Goal: Task Accomplishment & Management: Use online tool/utility

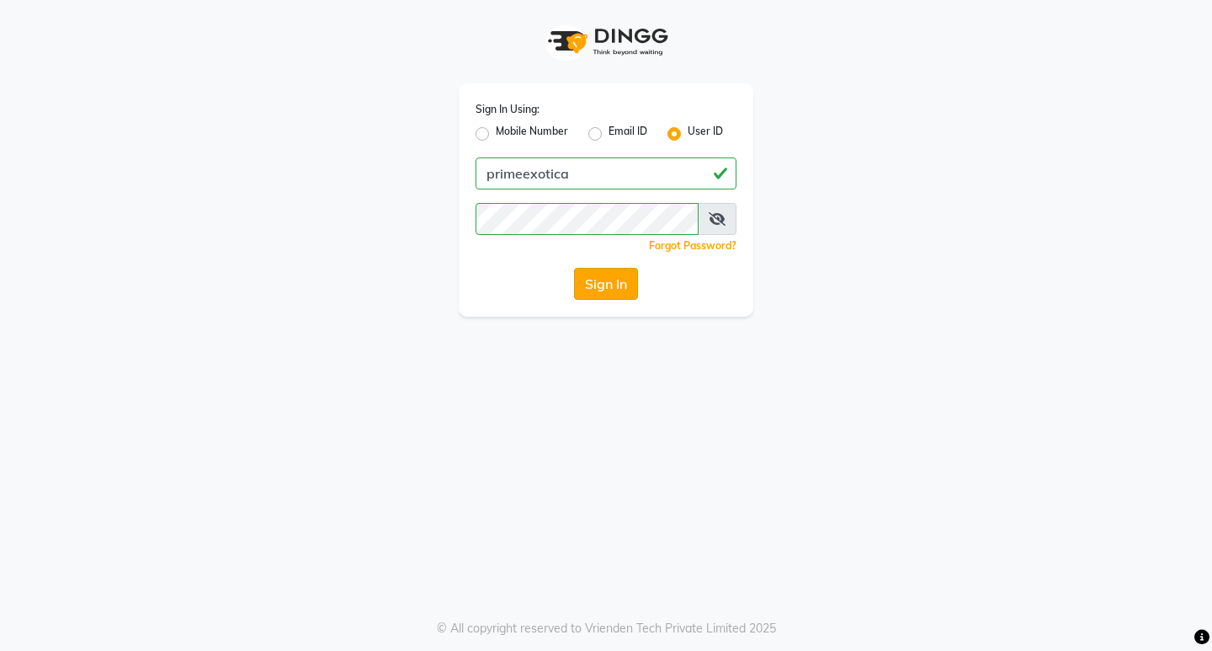
click at [620, 274] on button "Sign In" at bounding box center [606, 284] width 64 height 32
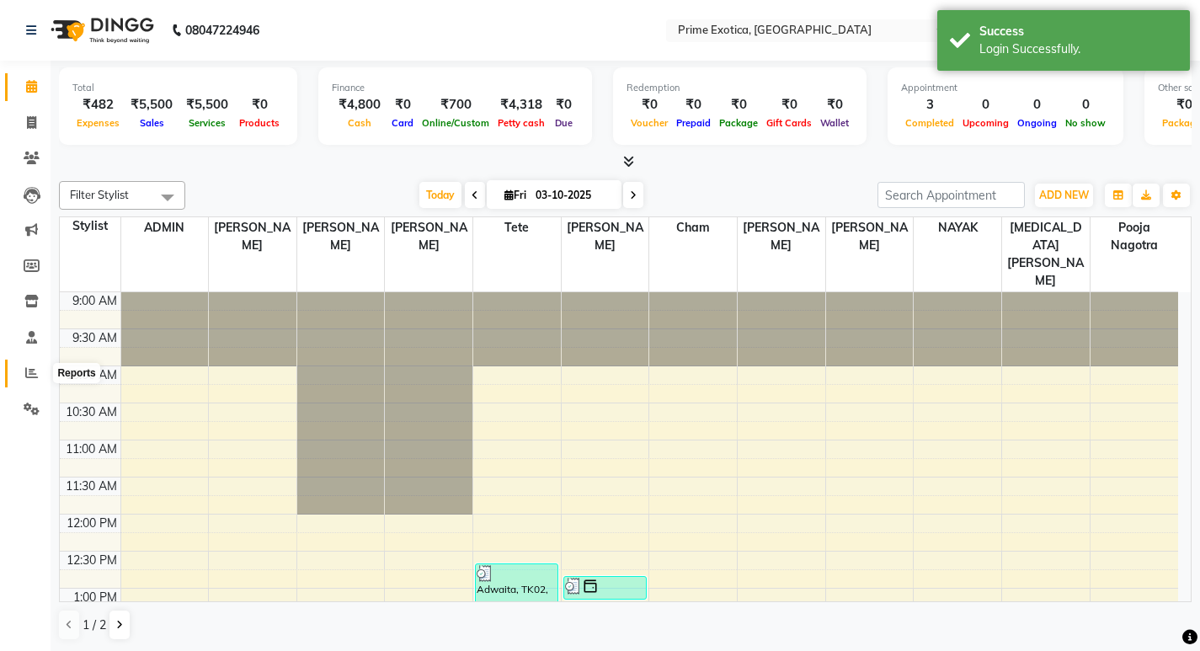
click at [23, 371] on span at bounding box center [31, 373] width 29 height 19
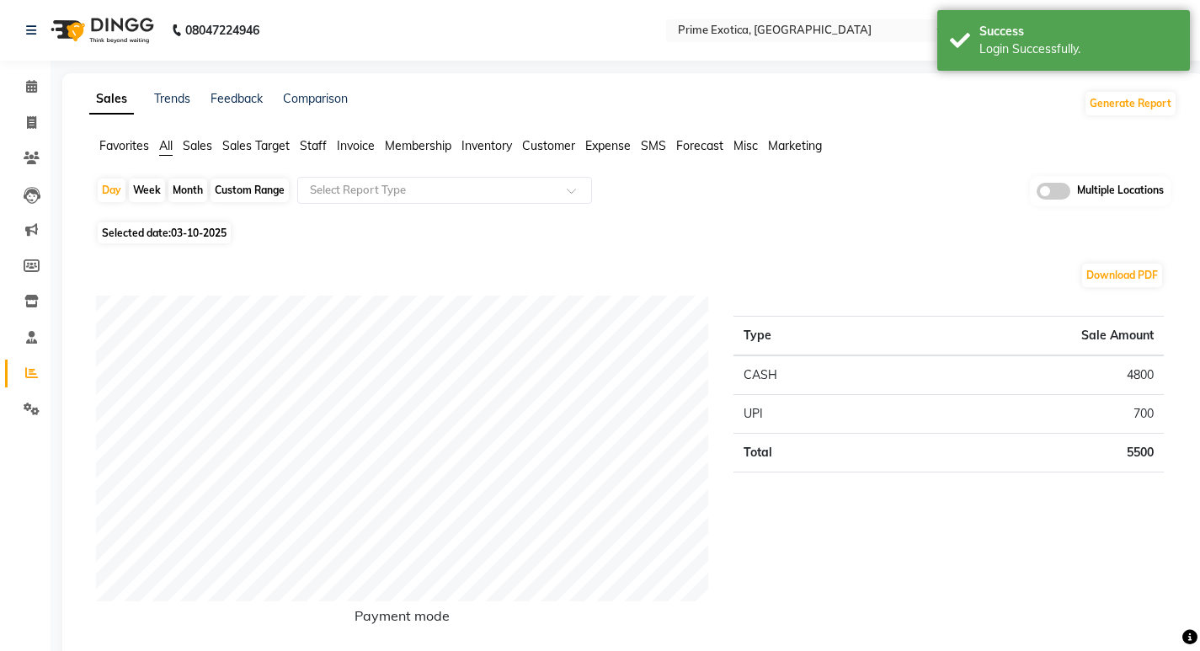
click at [1064, 198] on span at bounding box center [1053, 191] width 34 height 17
click at [1036, 194] on input "checkbox" at bounding box center [1036, 194] width 0 height 0
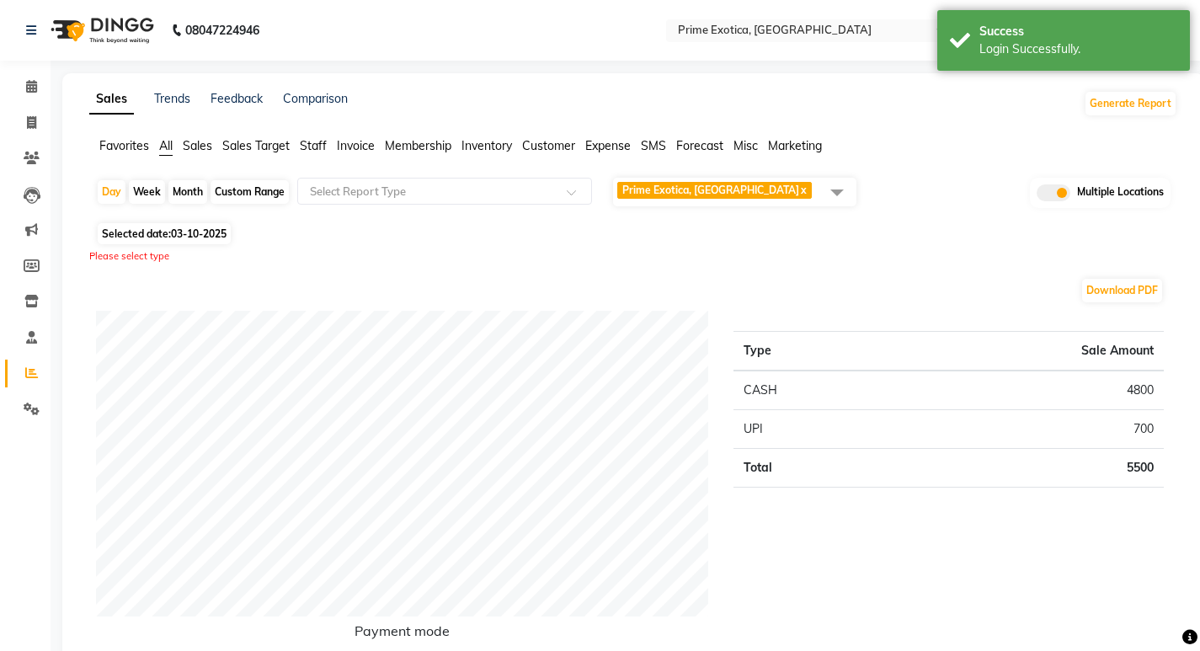
click at [799, 192] on link "x" at bounding box center [803, 190] width 8 height 13
click at [694, 194] on span "Select Locations" at bounding box center [656, 190] width 79 height 13
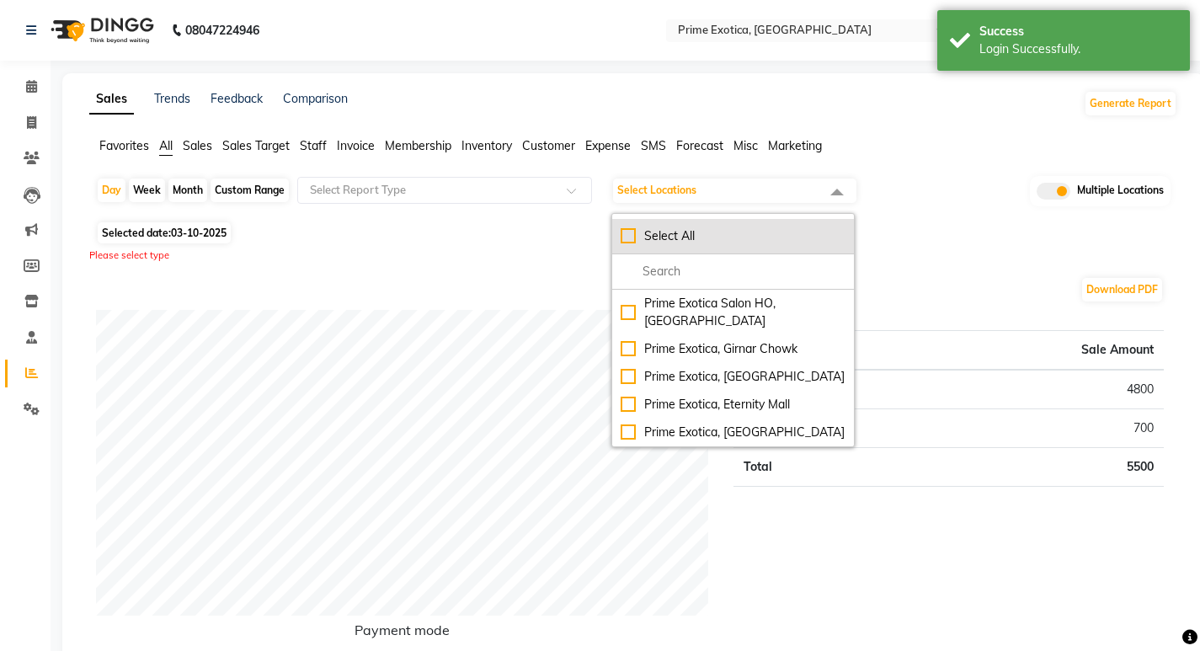
click at [668, 240] on div "Select All" at bounding box center [732, 236] width 225 height 18
checkbox input "true"
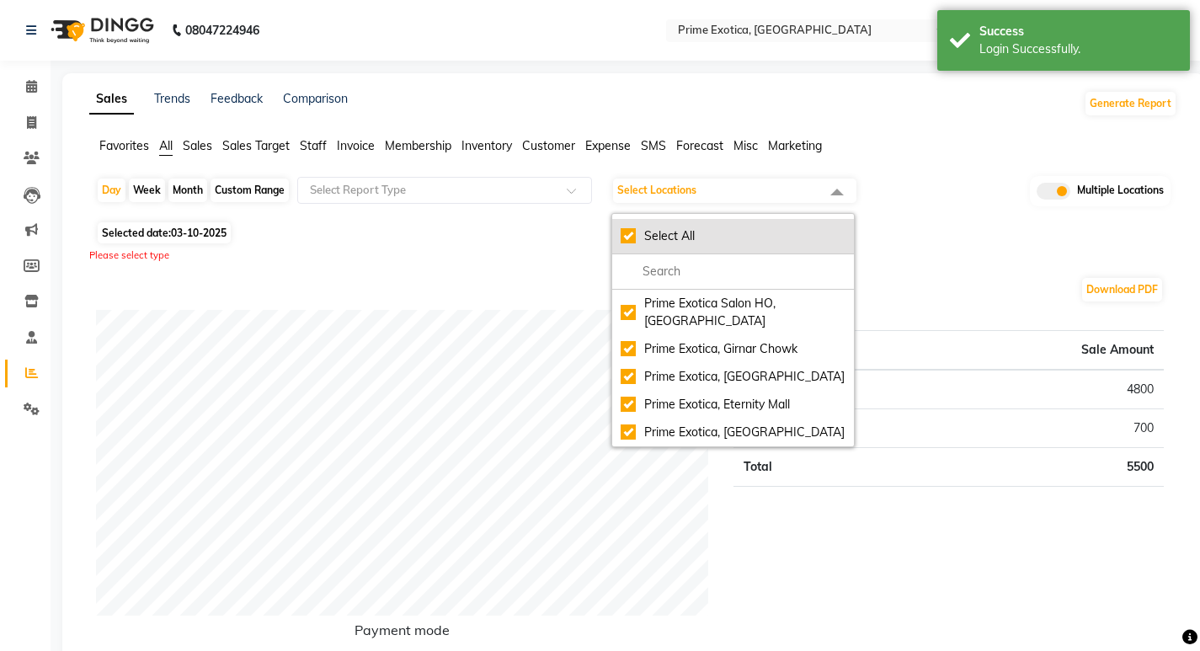
checkbox input "true"
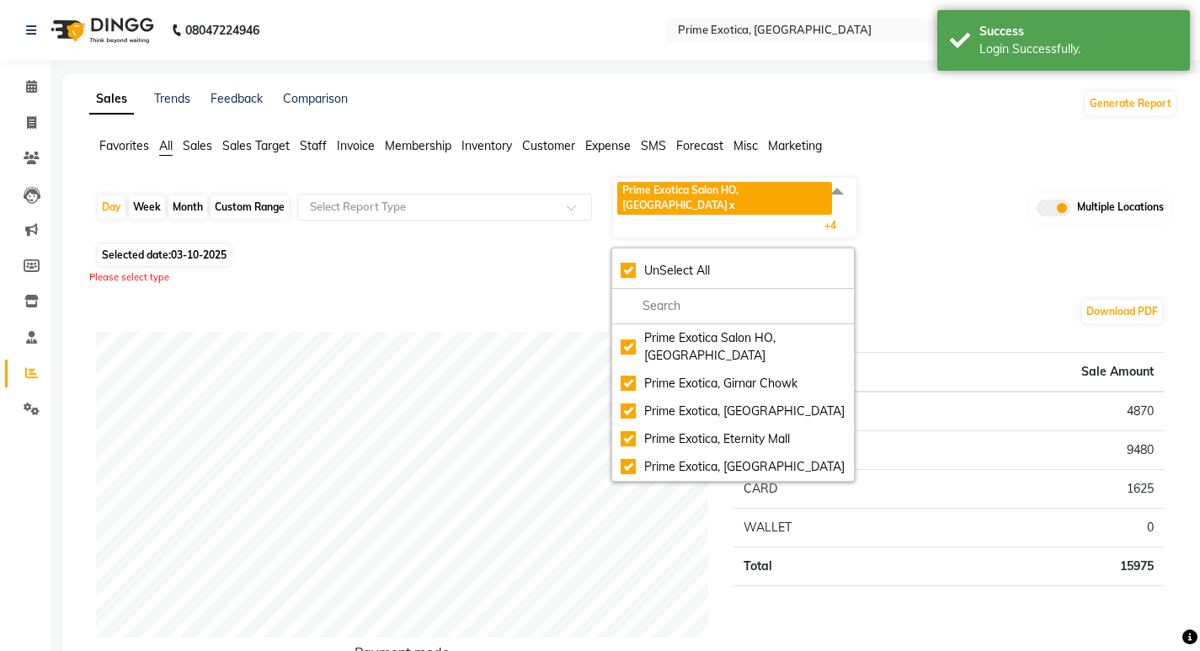
click at [915, 116] on div "Sales Trends Feedback Comparison Generate Report" at bounding box center [633, 103] width 1108 height 27
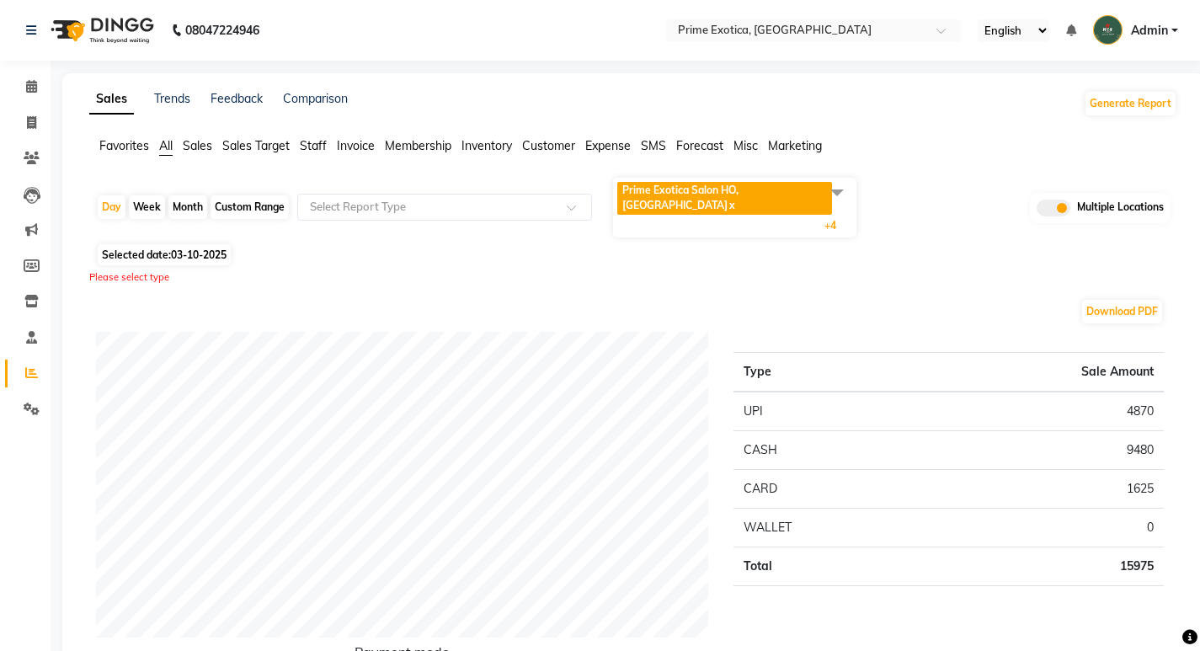
click at [207, 189] on div "Day Week Month Custom Range Select Report Type Prime Exotica Salon [GEOGRAPHIC_…" at bounding box center [633, 207] width 1074 height 63
click at [182, 195] on div "Month" at bounding box center [187, 207] width 39 height 24
select select "10"
select select "2025"
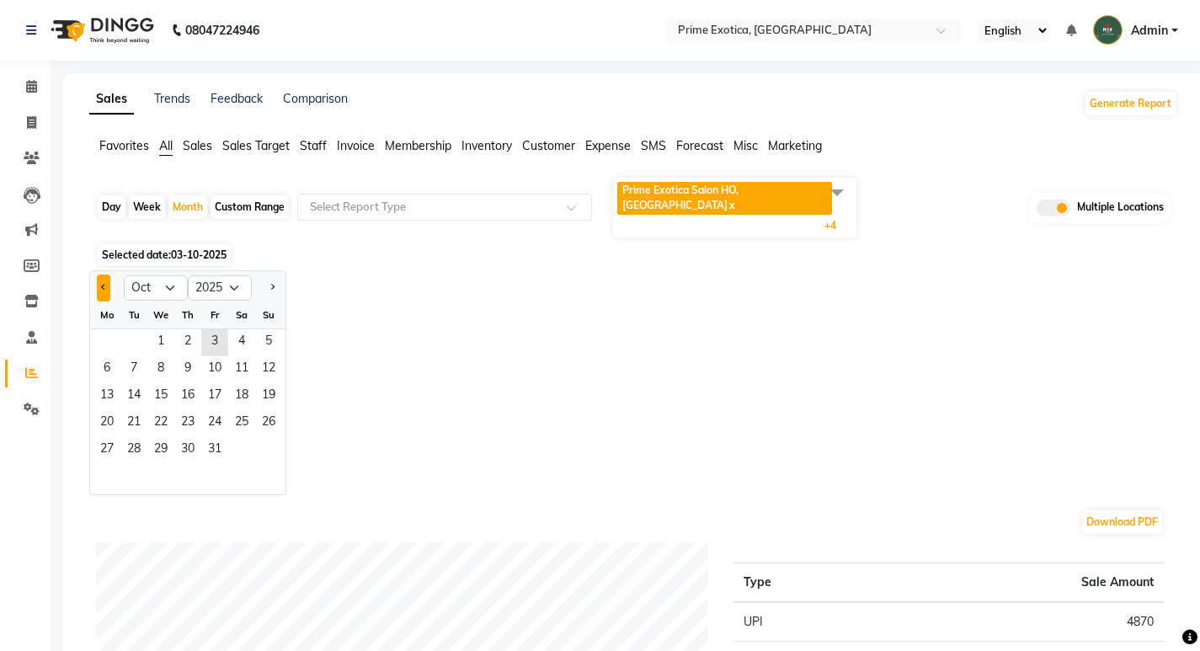
click at [104, 274] on button "Previous month" at bounding box center [103, 287] width 13 height 27
select select "8"
click at [218, 329] on span "1" at bounding box center [214, 342] width 27 height 27
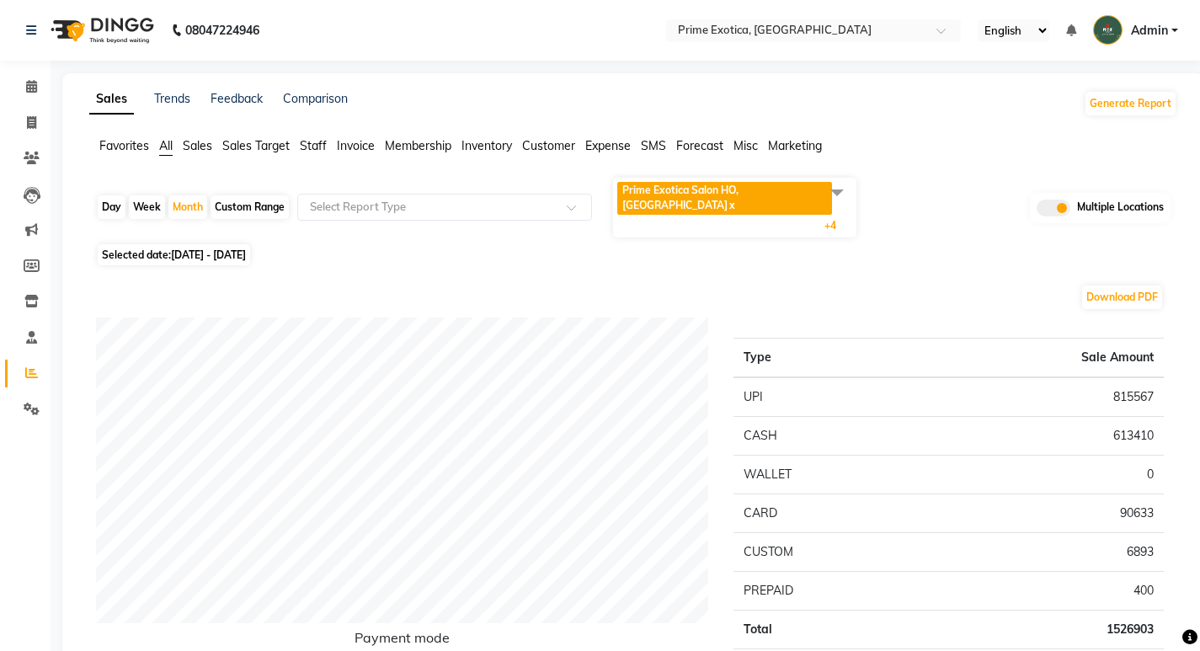
click at [316, 142] on span "Staff" at bounding box center [313, 145] width 27 height 15
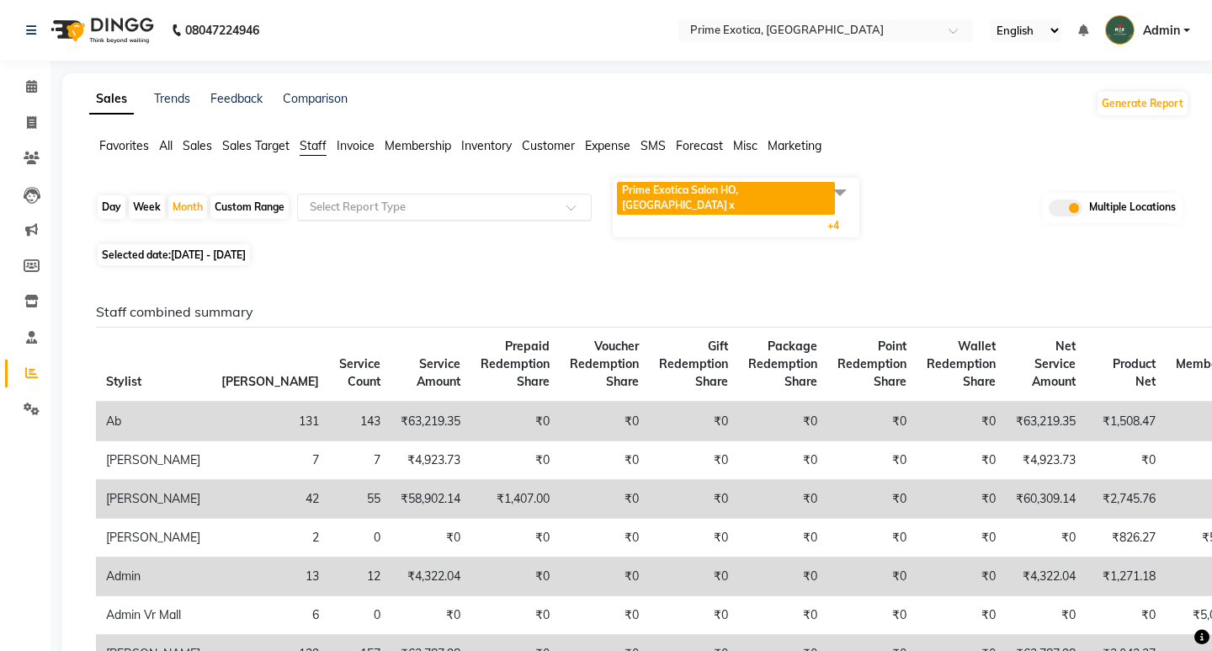
click at [342, 199] on input "text" at bounding box center [427, 207] width 242 height 17
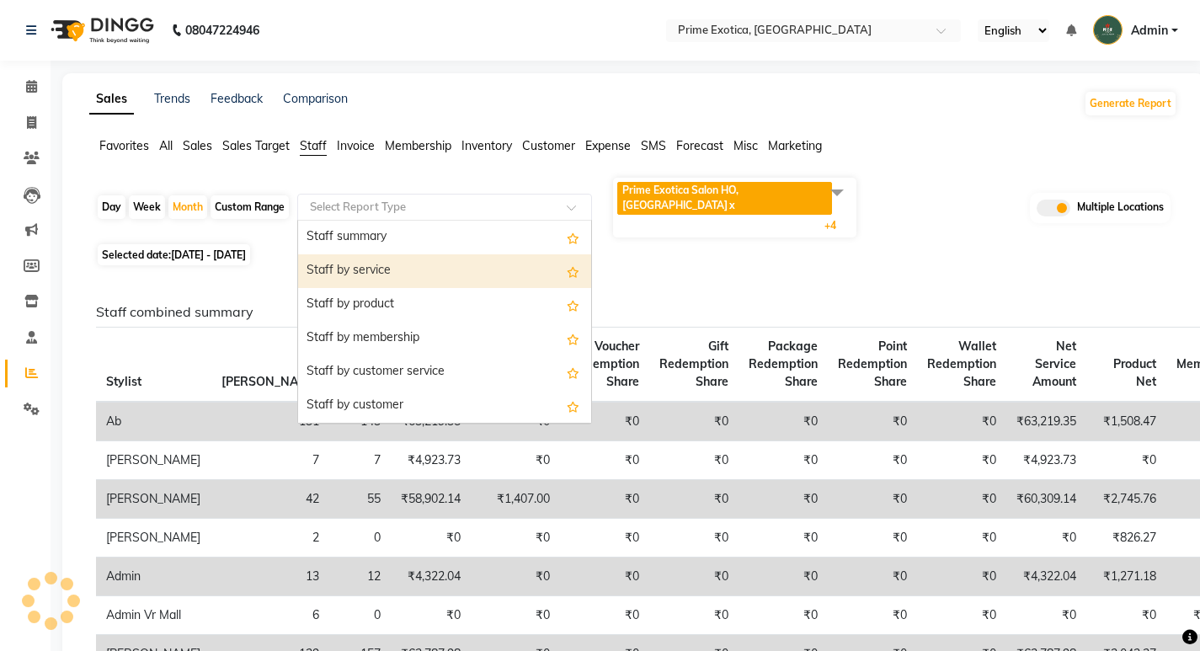
click at [349, 259] on div "Staff by service" at bounding box center [444, 271] width 293 height 34
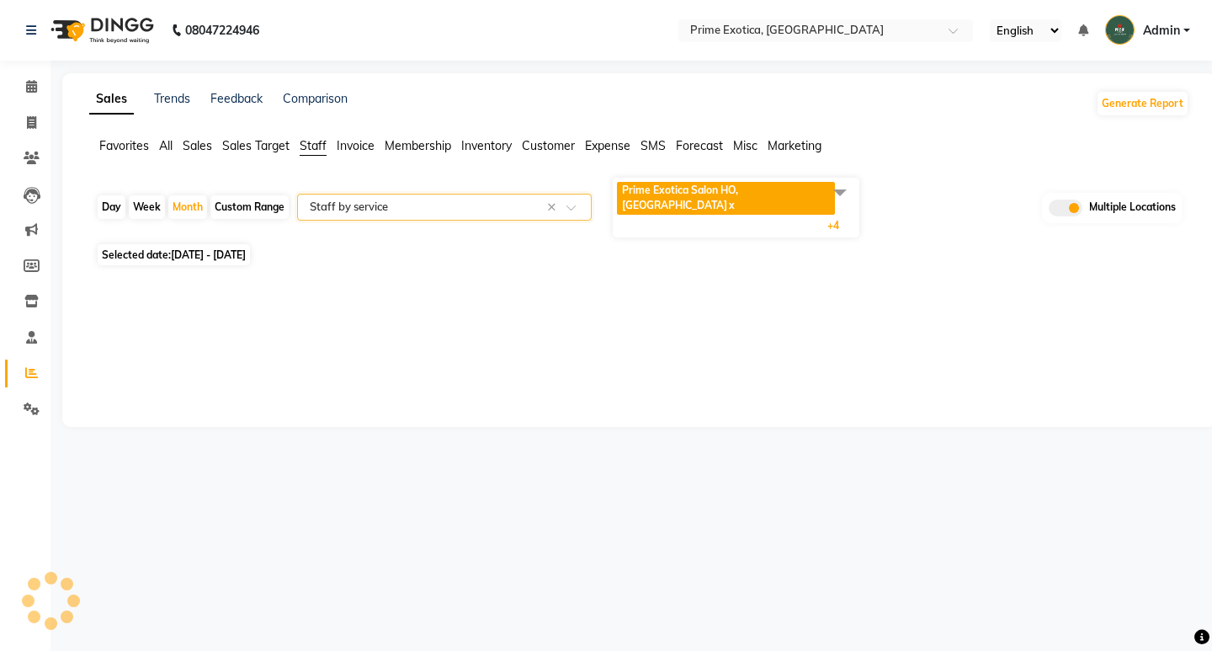
select select "filtered_report"
select select "pdf"
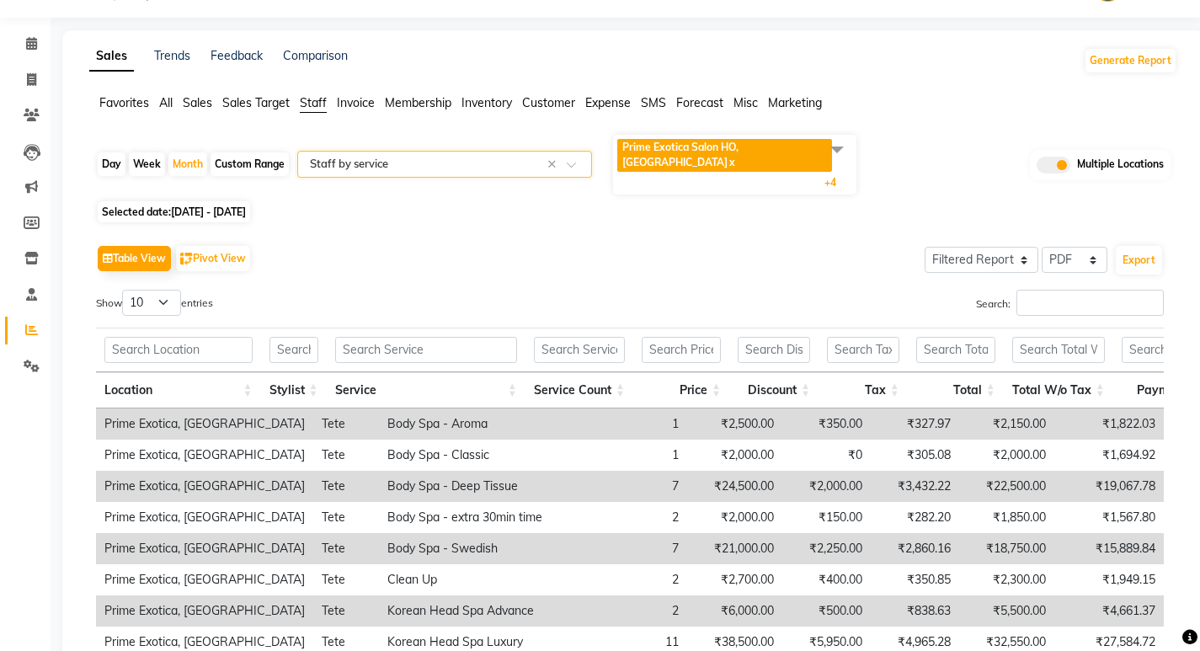
scroll to position [84, 0]
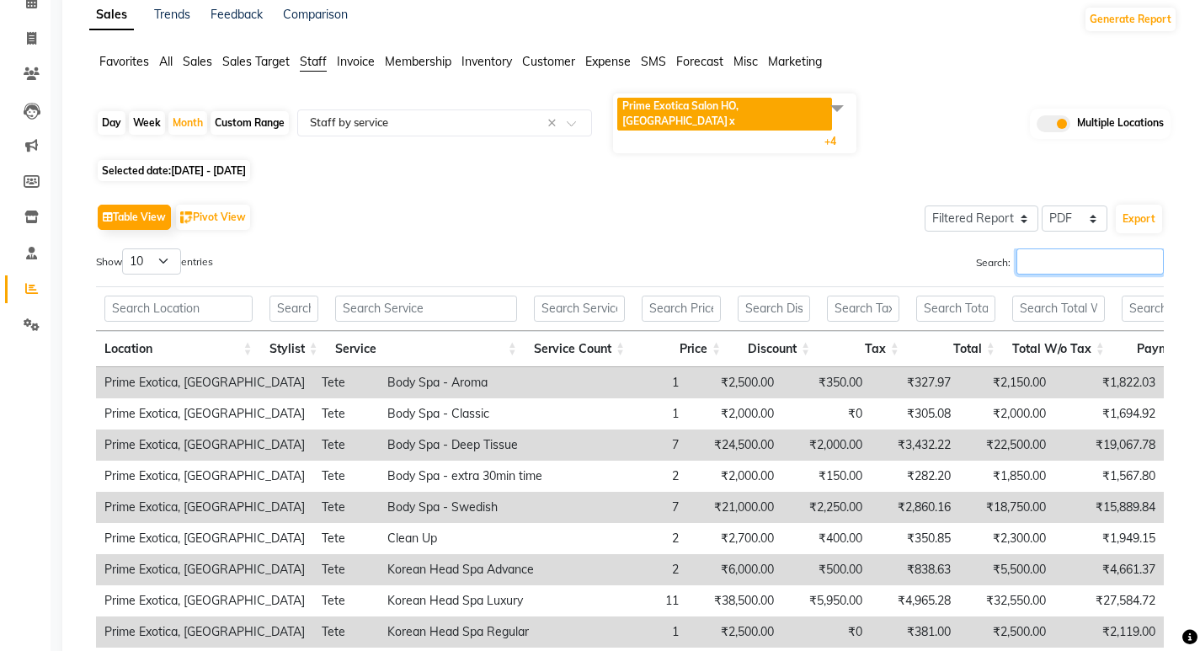
click at [1072, 248] on input "Search:" at bounding box center [1089, 261] width 147 height 26
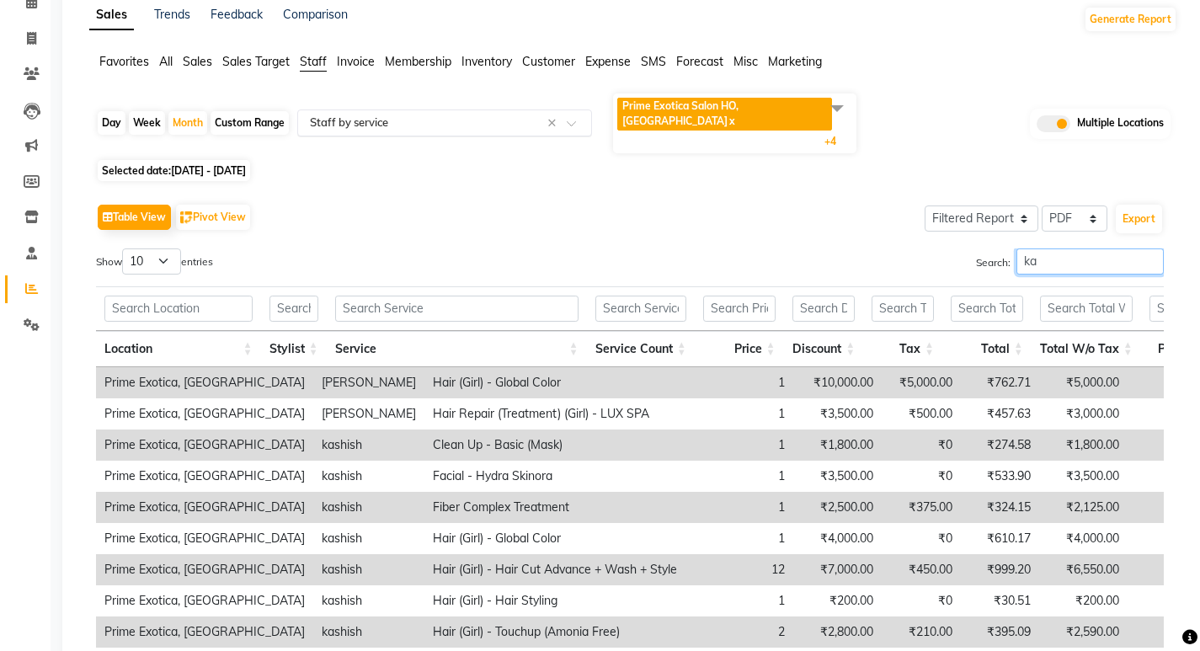
type input "ka"
click at [347, 114] on input "text" at bounding box center [427, 122] width 242 height 17
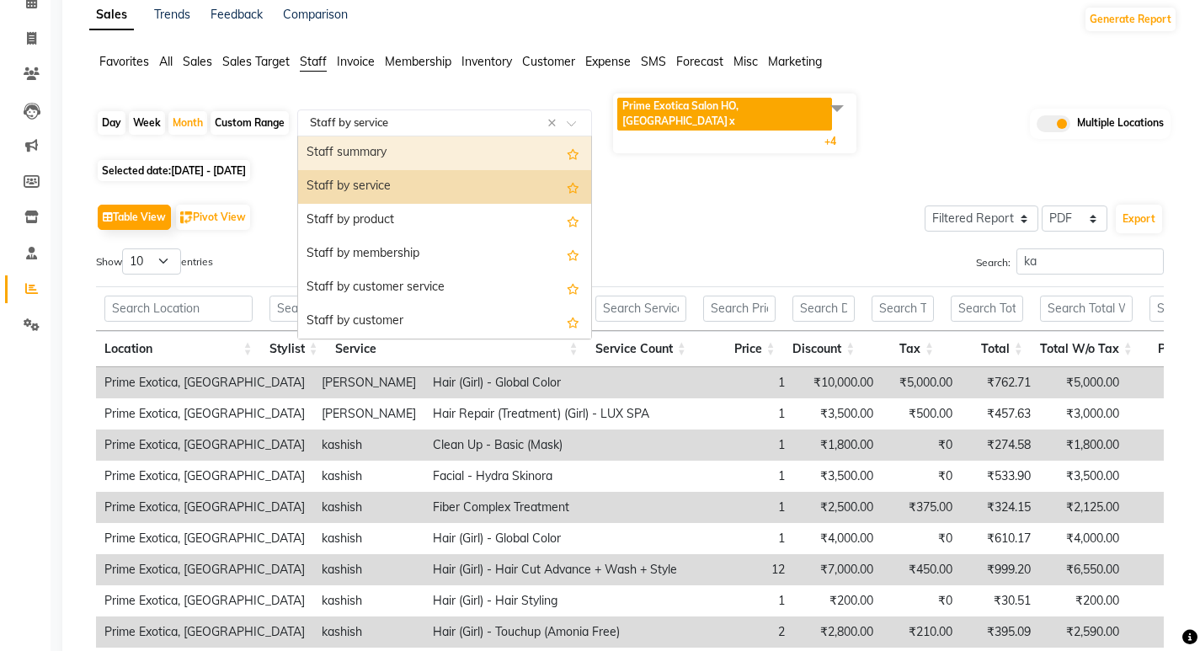
click at [354, 141] on div "Staff summary" at bounding box center [444, 153] width 293 height 34
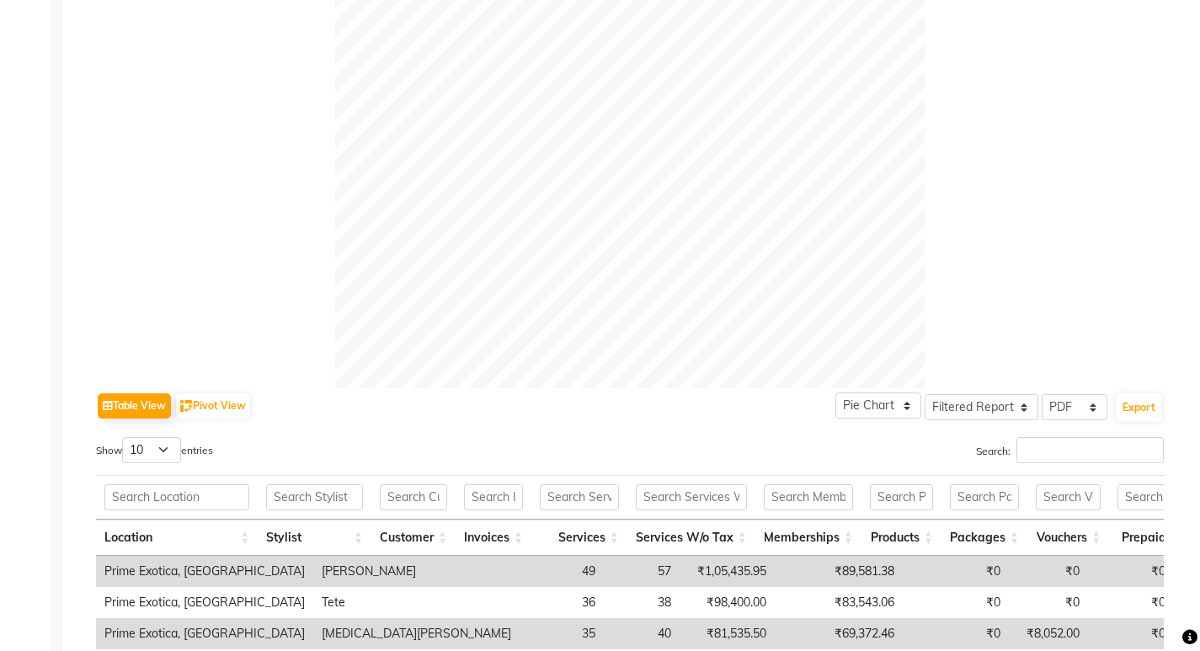
scroll to position [842, 0]
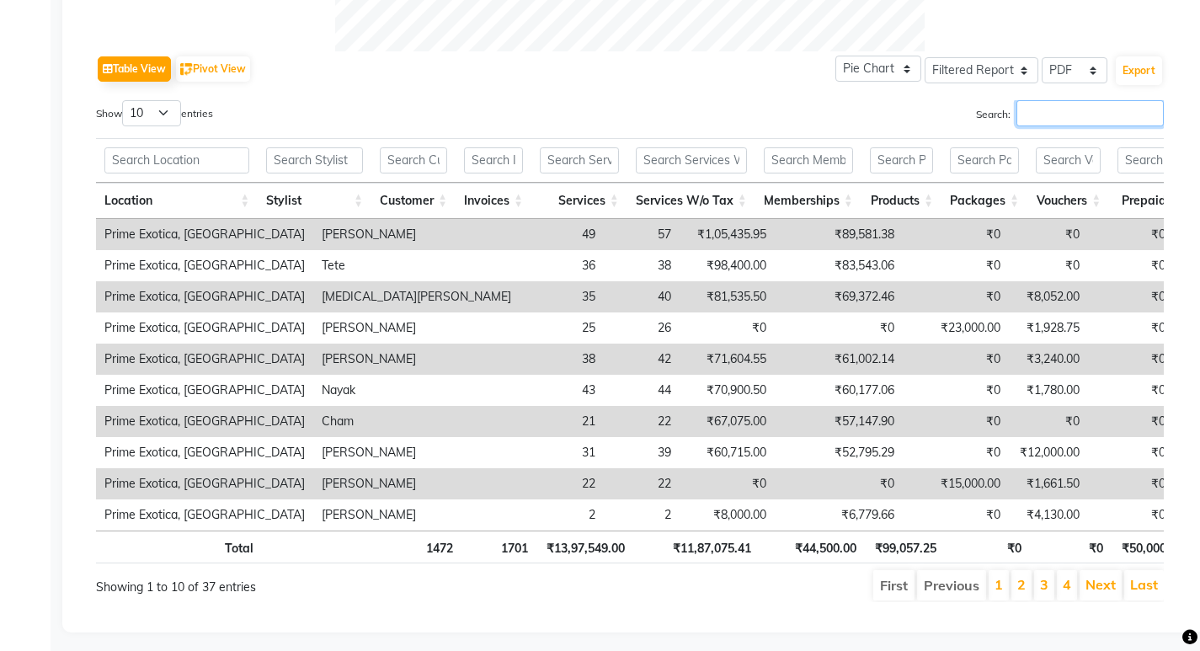
click at [1107, 100] on input "Search:" at bounding box center [1089, 113] width 147 height 26
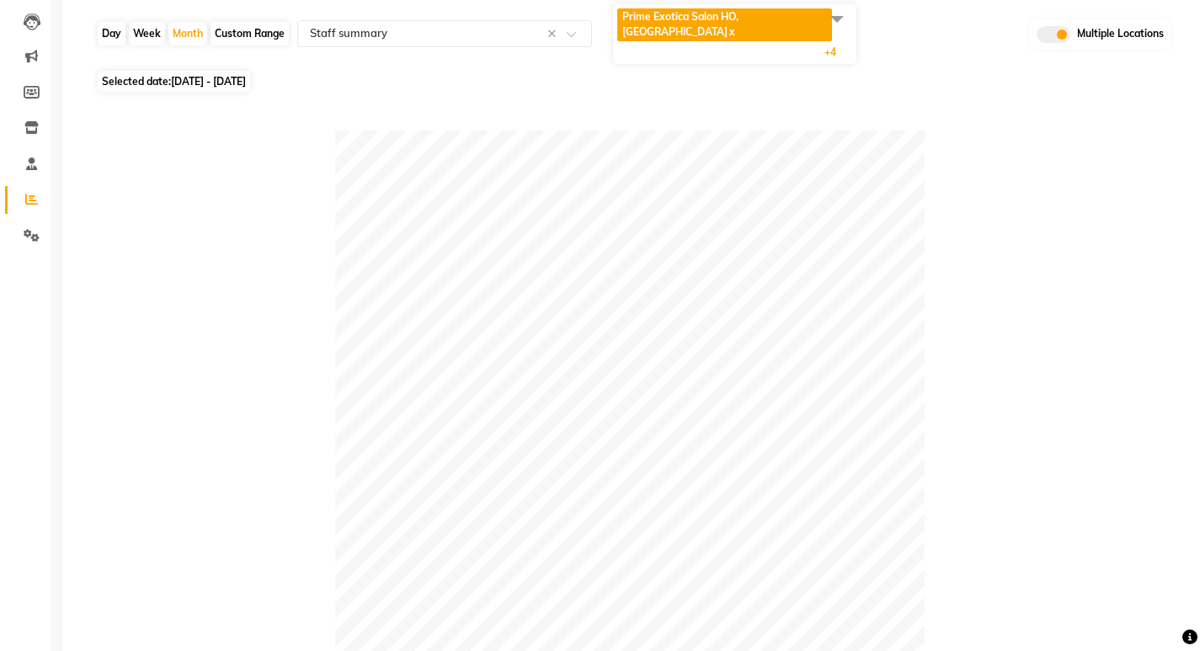
scroll to position [0, 0]
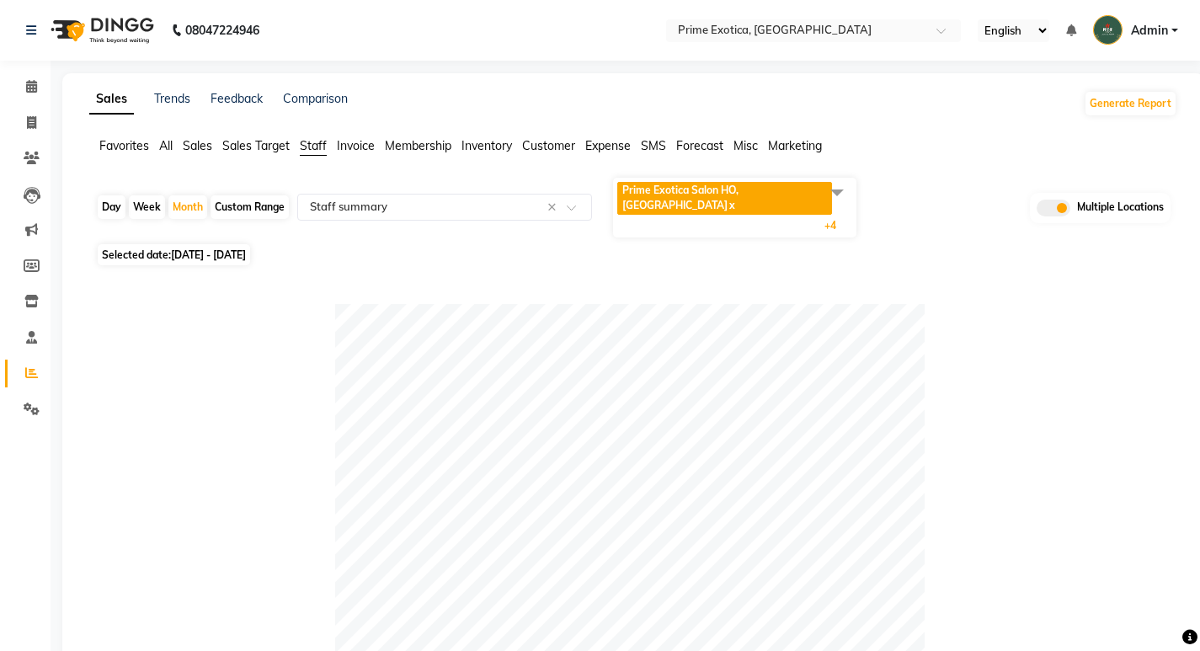
type input "kas"
click at [103, 195] on div "Day" at bounding box center [112, 207] width 28 height 24
select select "8"
select select "2025"
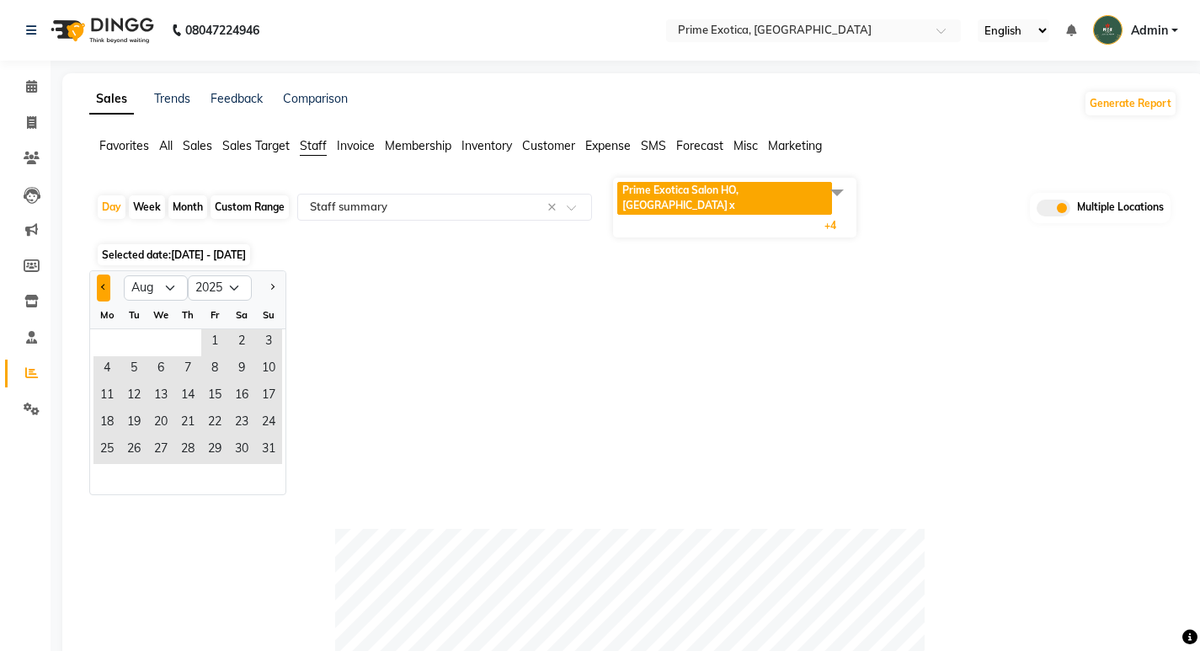
click at [109, 274] on button "Previous month" at bounding box center [103, 287] width 13 height 27
select select "7"
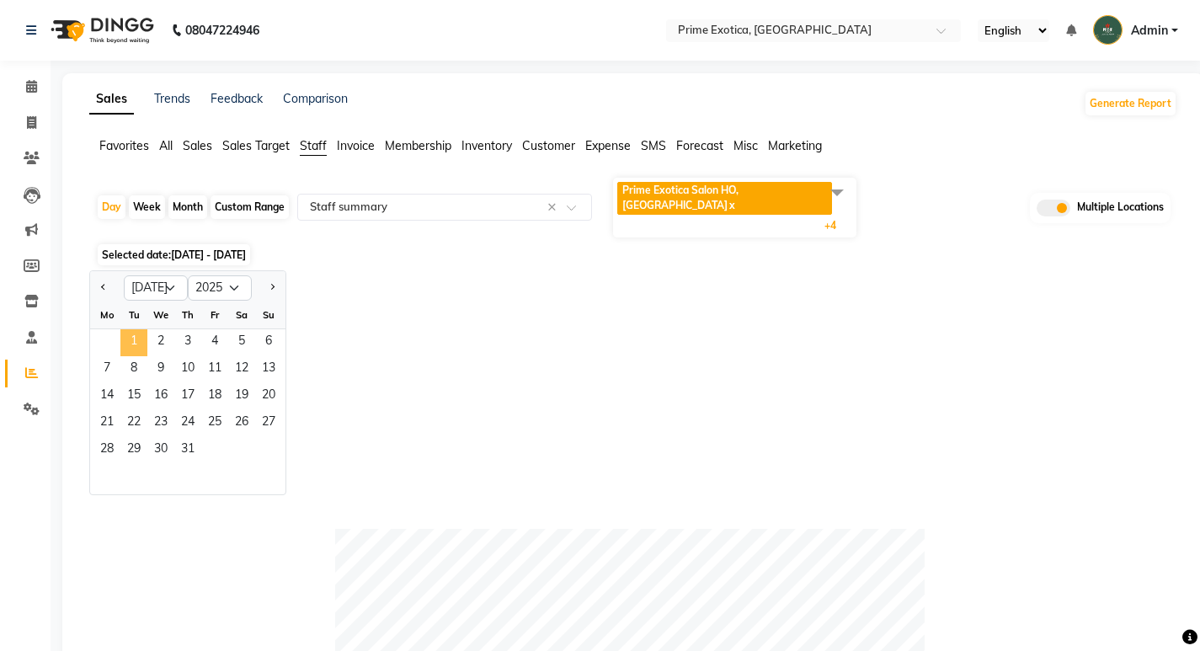
click at [142, 329] on span "1" at bounding box center [133, 342] width 27 height 27
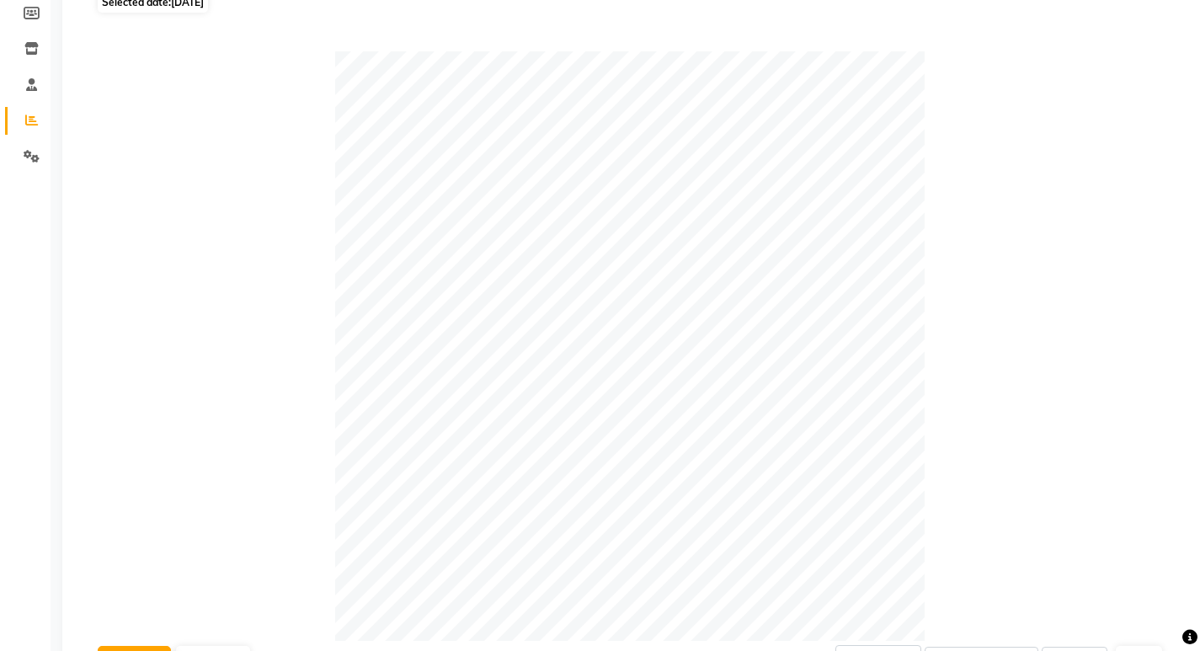
scroll to position [505, 0]
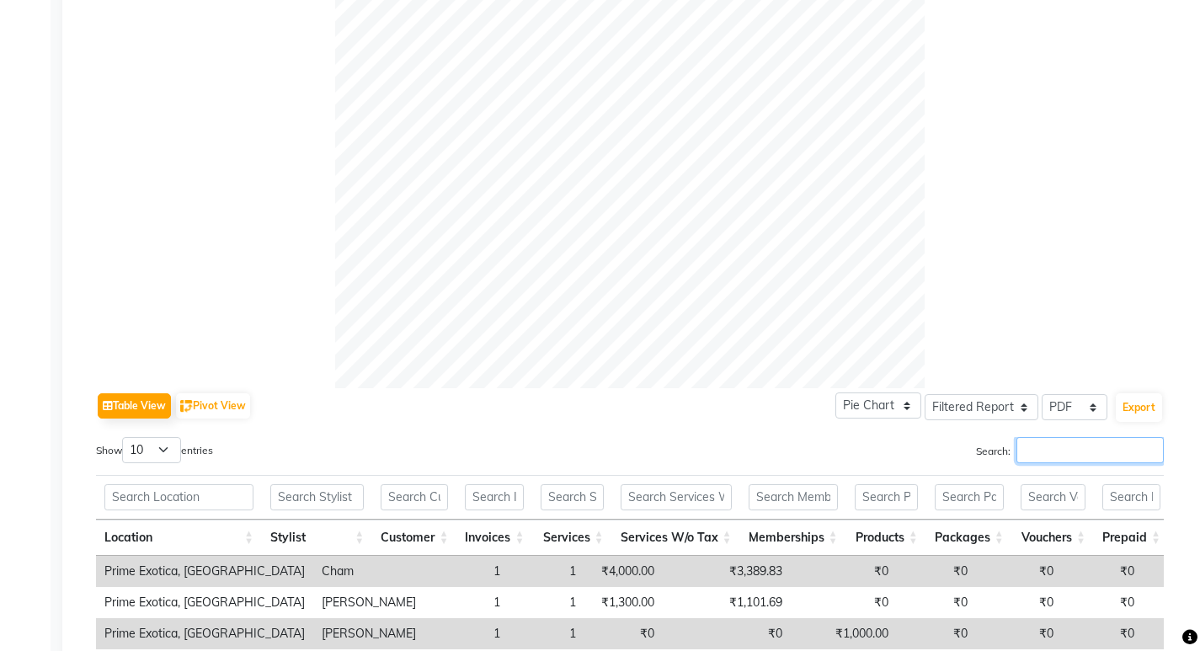
click at [1037, 437] on input "Search:" at bounding box center [1089, 450] width 147 height 26
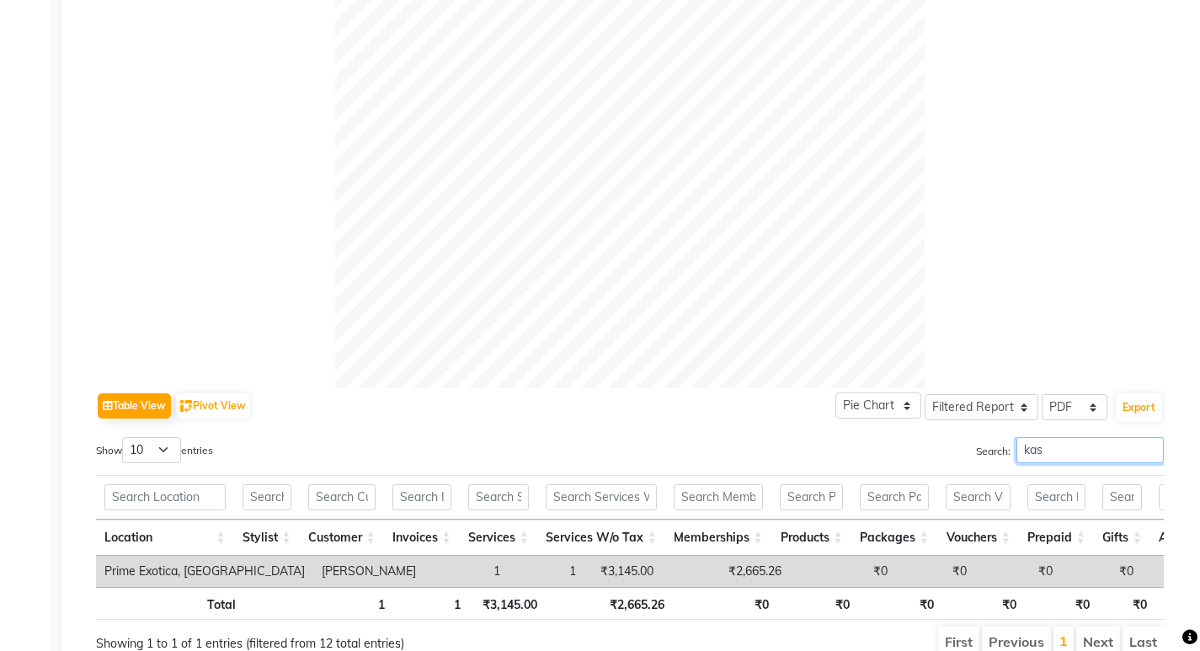
type input "kash"
click at [1150, 437] on input "kash" at bounding box center [1089, 450] width 147 height 26
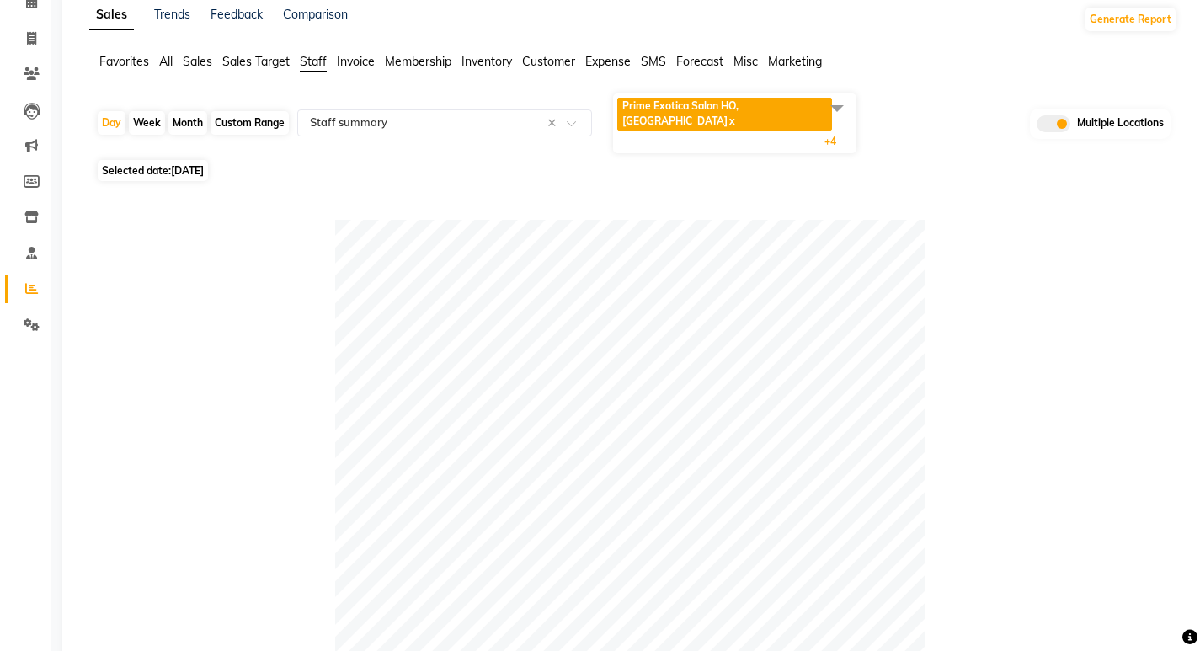
scroll to position [0, 0]
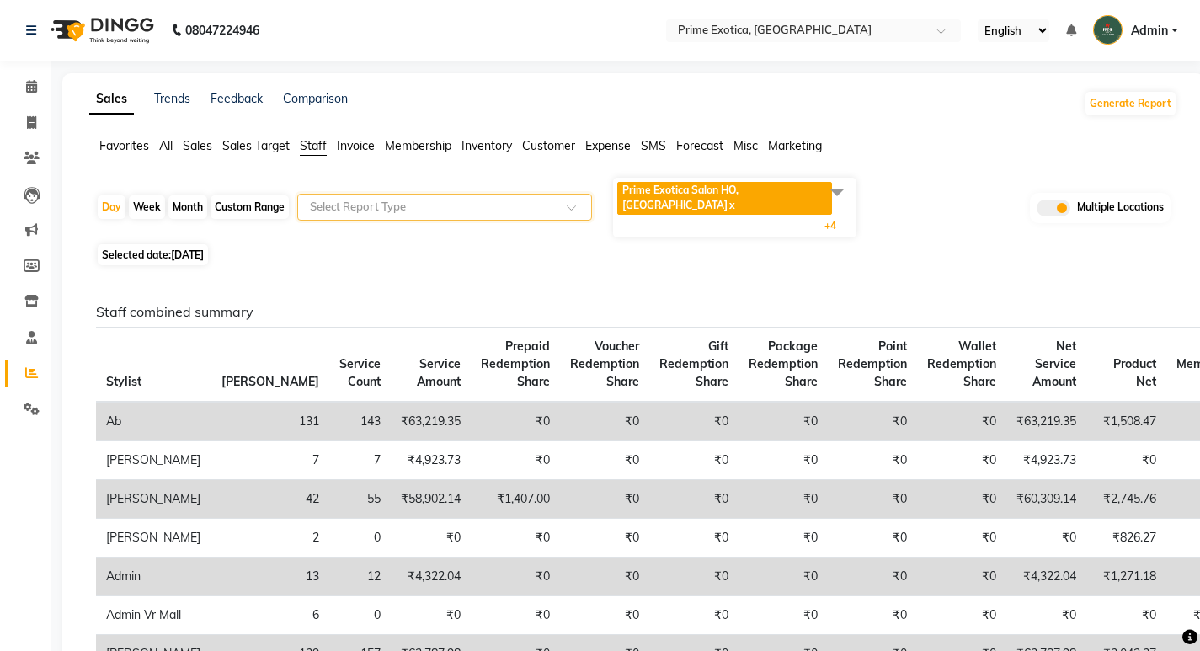
click at [677, 141] on span "Forecast" at bounding box center [699, 145] width 47 height 15
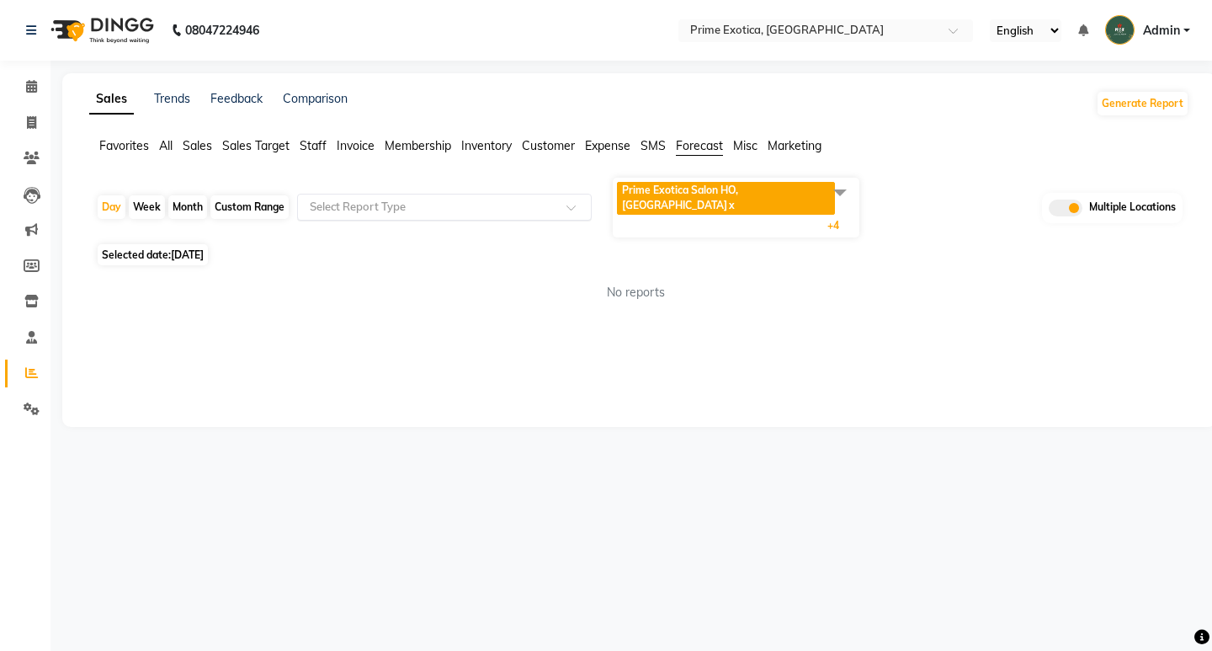
click at [167, 144] on span "All" at bounding box center [165, 145] width 13 height 15
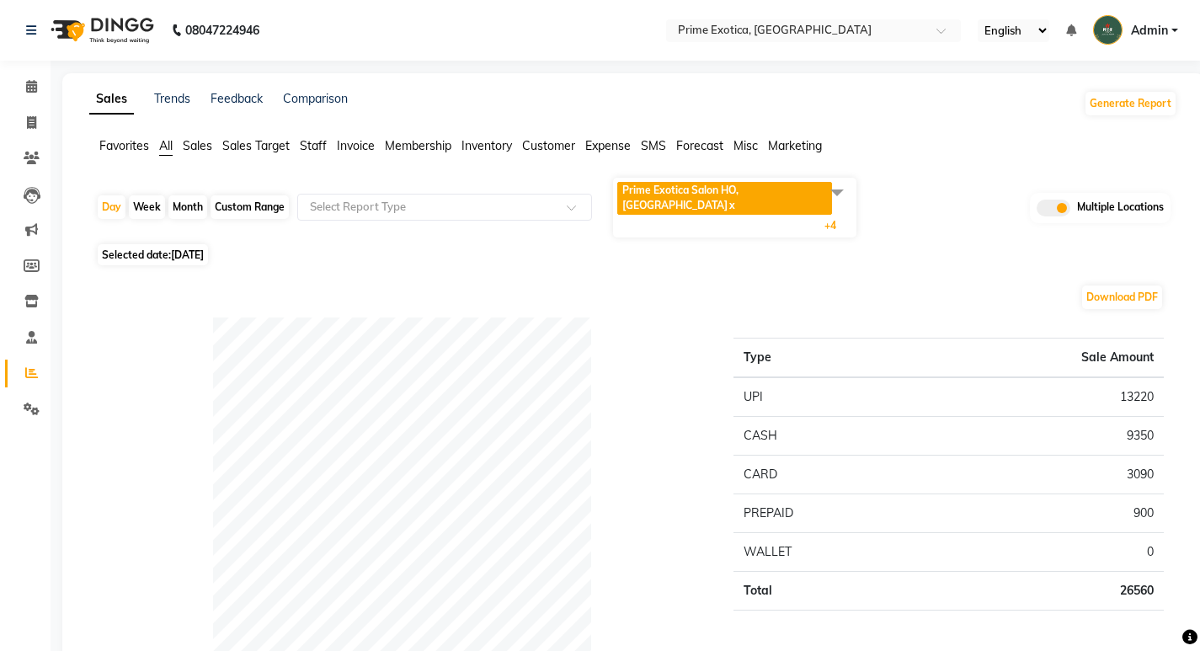
click at [701, 194] on span "Prime Exotica Salon HO, [GEOGRAPHIC_DATA]" at bounding box center [680, 198] width 116 height 28
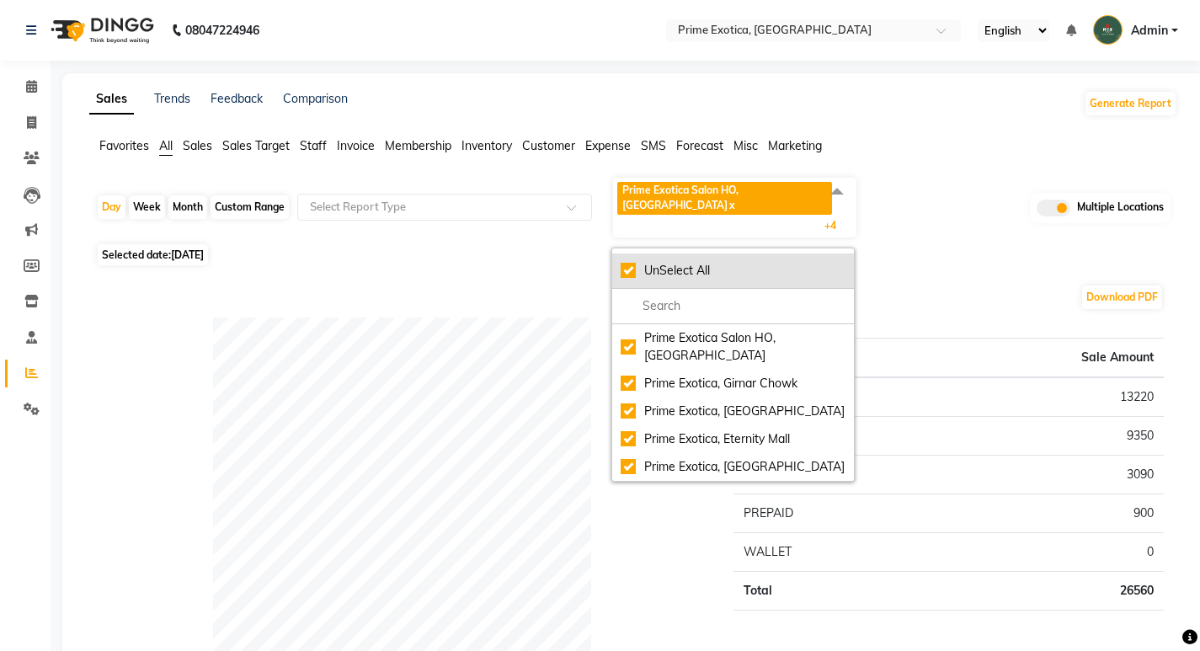
click at [637, 262] on div "UnSelect All" at bounding box center [732, 271] width 225 height 18
checkbox input "false"
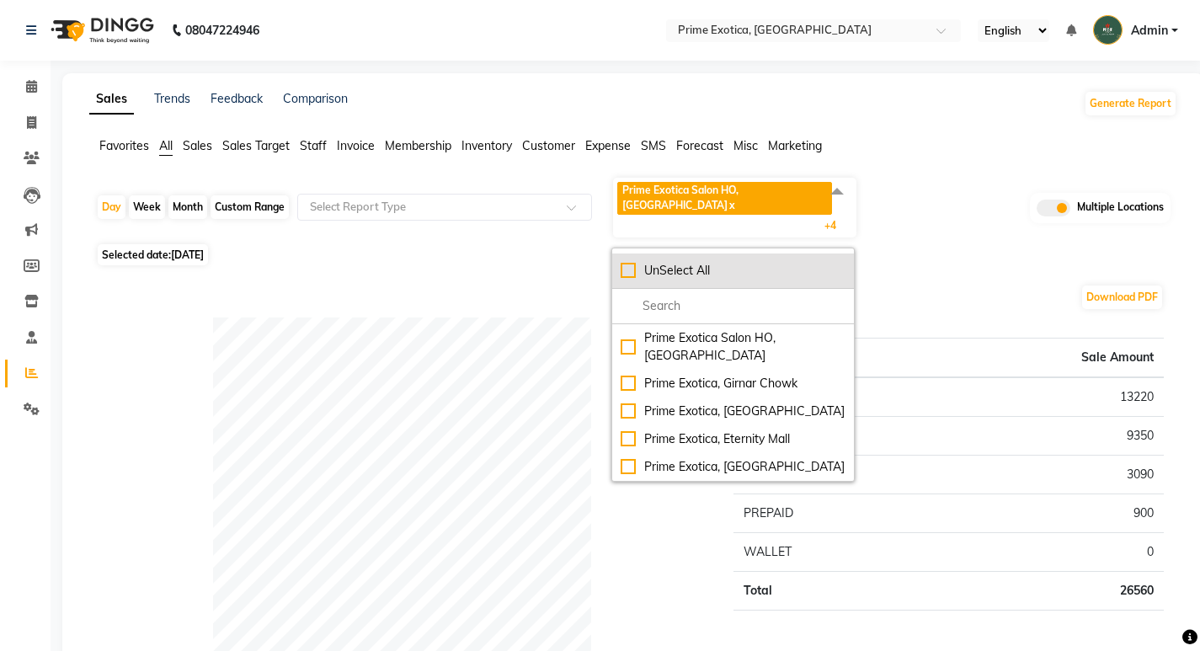
checkbox input "false"
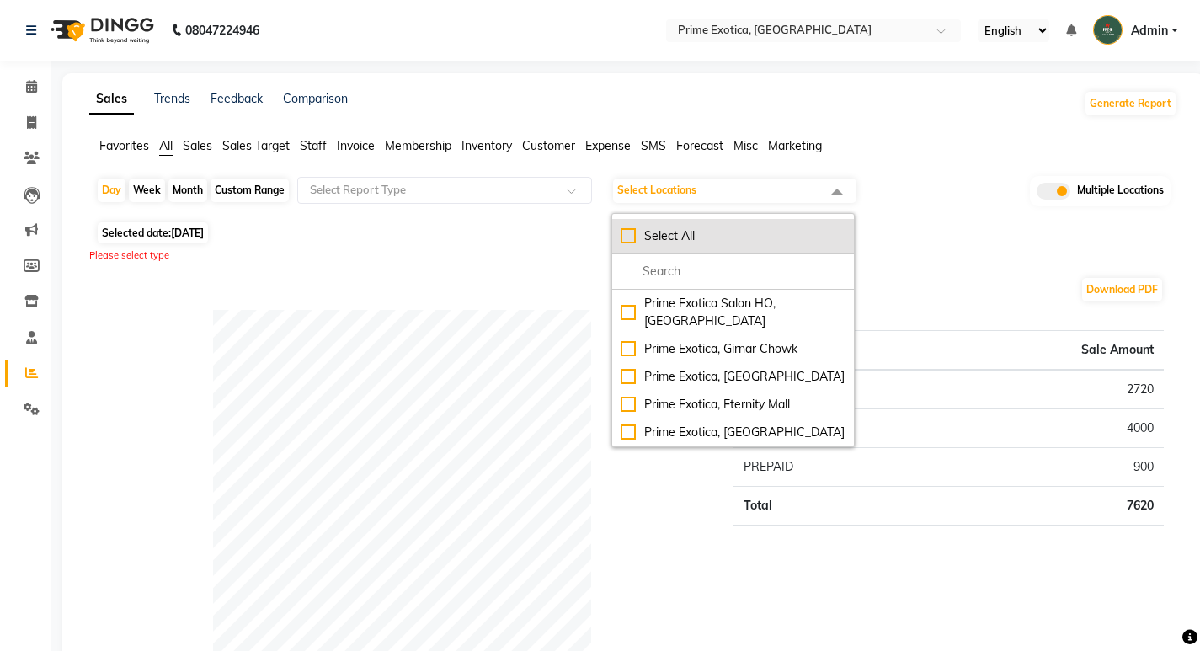
click at [637, 240] on div "Select All" at bounding box center [732, 236] width 225 height 18
checkbox input "true"
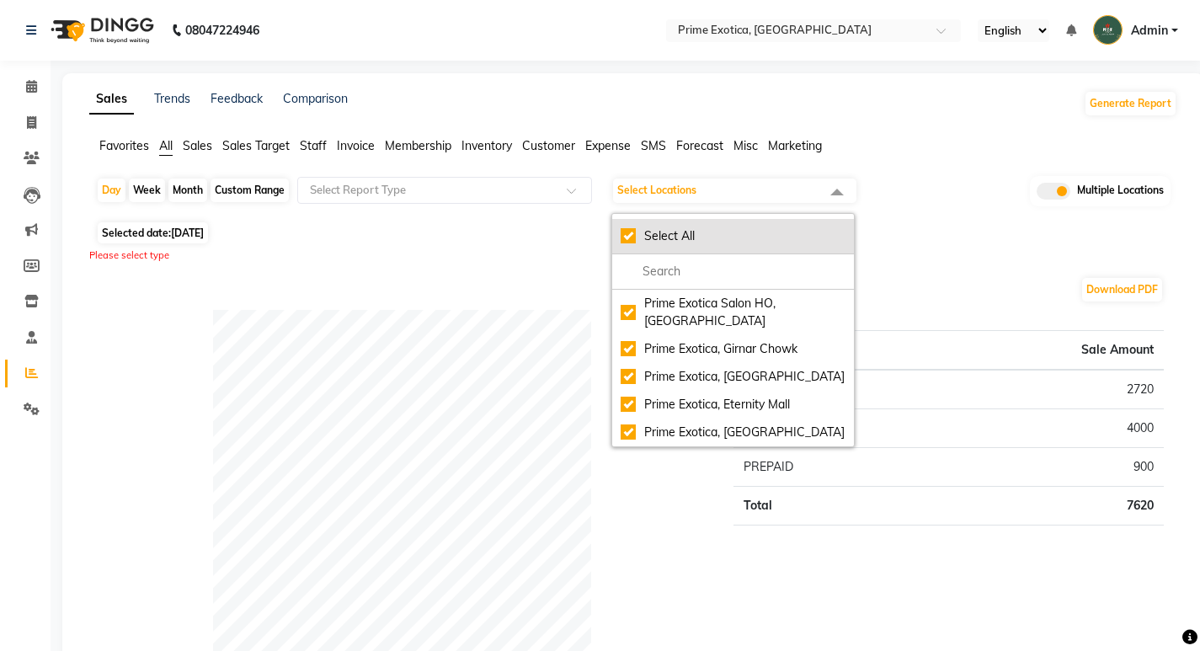
checkbox input "true"
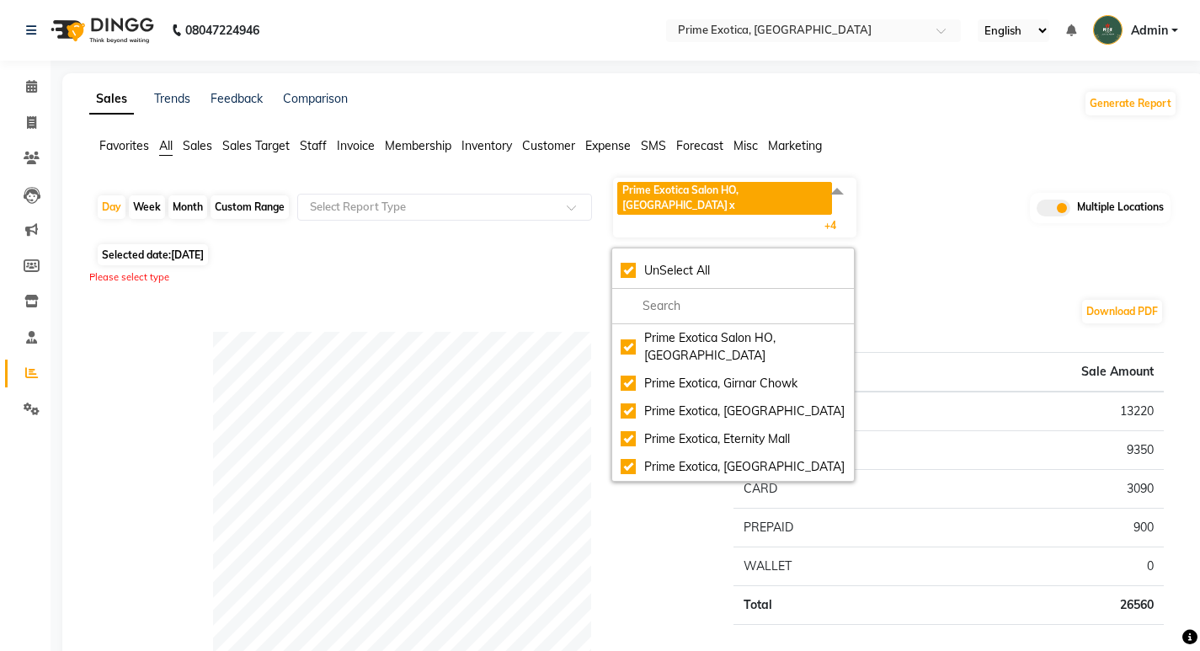
click at [891, 246] on div "Selected date: [DATE]" at bounding box center [636, 255] width 1081 height 18
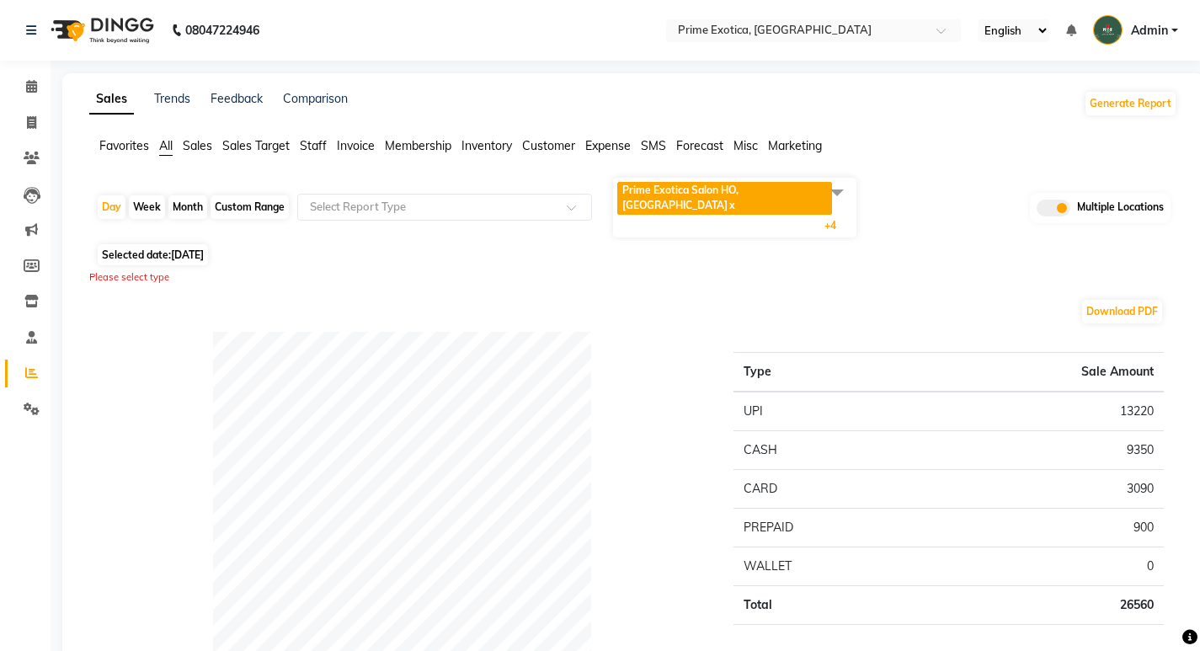
click at [751, 201] on span "Prime Exotica Salon HO, [GEOGRAPHIC_DATA] x" at bounding box center [726, 200] width 218 height 36
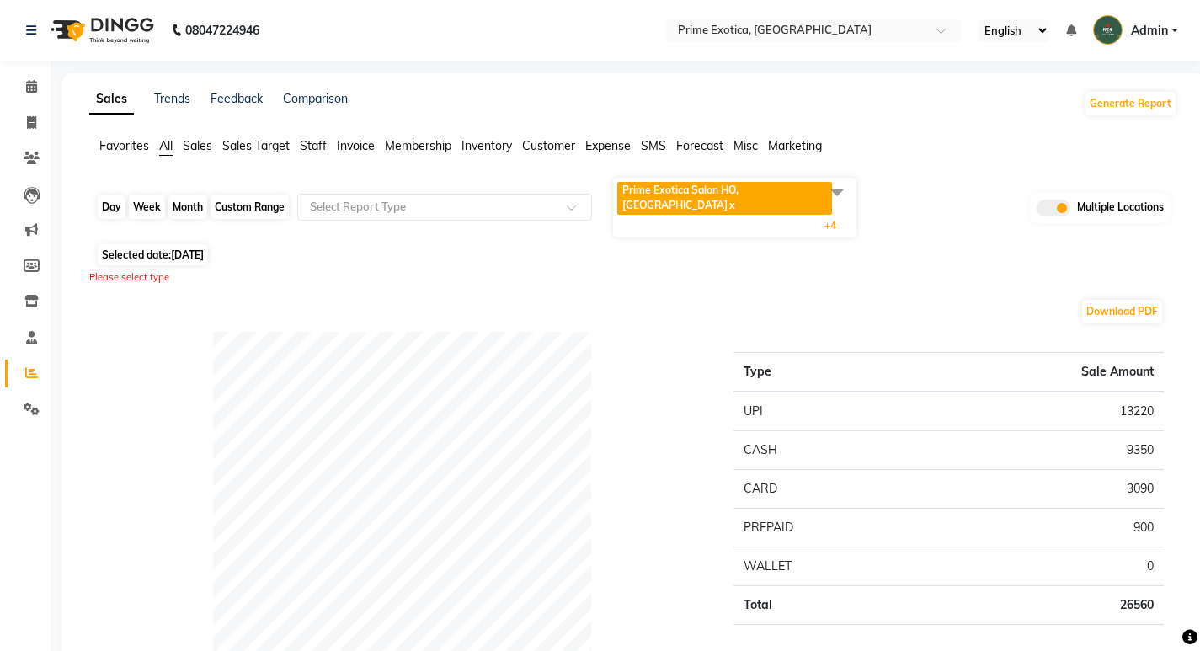
click at [100, 195] on div "Day" at bounding box center [112, 207] width 28 height 24
select select "7"
select select "2025"
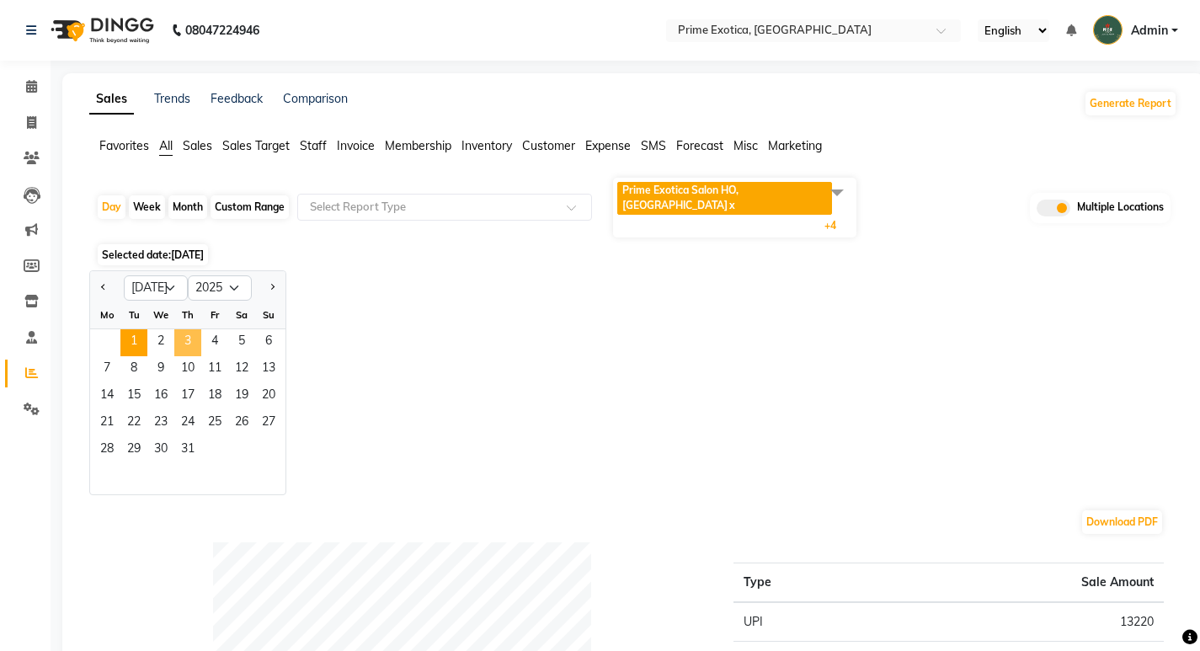
click at [178, 329] on span "3" at bounding box center [187, 342] width 27 height 27
